Goal: Check status: Check status

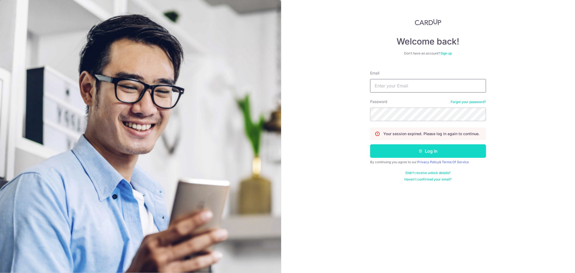
type input "[EMAIL_ADDRESS][DOMAIN_NAME]"
click at [407, 149] on button "Log in" at bounding box center [428, 150] width 116 height 13
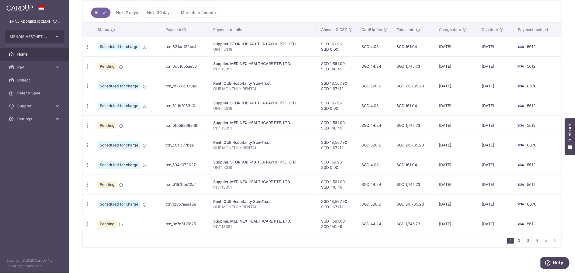
scroll to position [85, 0]
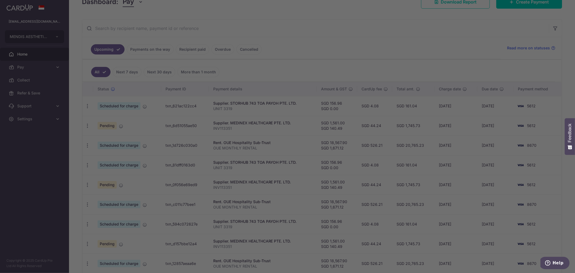
click at [146, 49] on div at bounding box center [290, 137] width 580 height 275
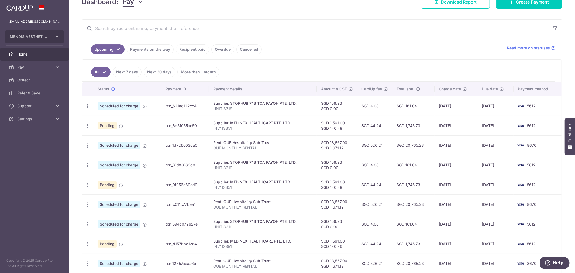
click at [156, 49] on link "Payments on the way" at bounding box center [150, 49] width 47 height 10
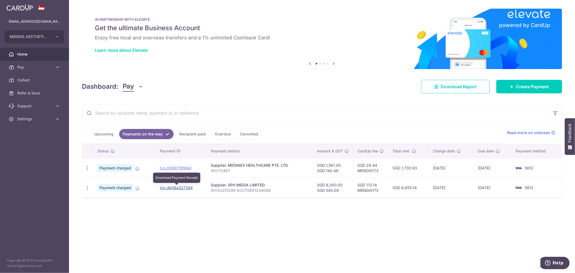
click at [168, 188] on link "txn_4e36a327284" at bounding box center [176, 187] width 33 height 5
click at [371, 26] on h5 "Get the ultimate Business Account" at bounding box center [322, 28] width 454 height 9
click at [172, 167] on link "txn_8399715f89d" at bounding box center [175, 167] width 31 height 5
drag, startPoint x: 370, startPoint y: 87, endPoint x: 366, endPoint y: 79, distance: 8.9
click at [370, 87] on div "Dashboard: Pay Pay Collect Download Report Create Payment" at bounding box center [322, 86] width 480 height 16
